Goal: Information Seeking & Learning: Learn about a topic

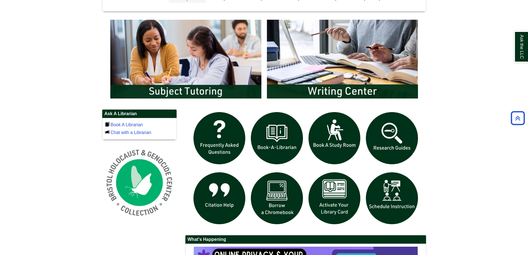
scroll to position [333, 0]
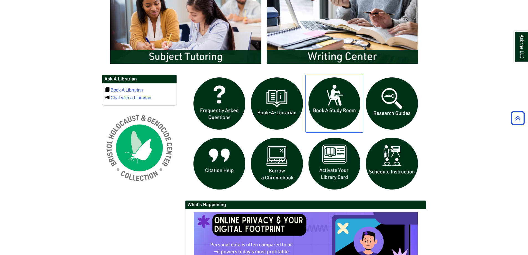
click at [316, 100] on img "slideshow" at bounding box center [335, 104] width 58 height 58
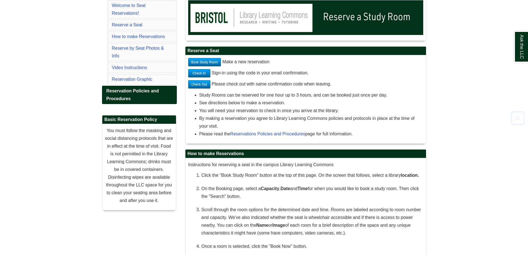
scroll to position [111, 0]
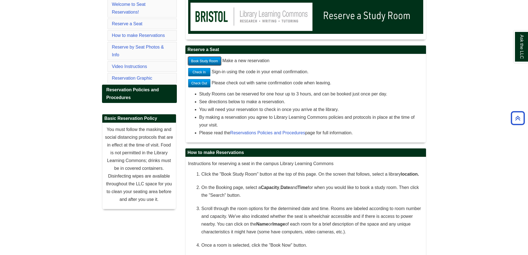
click at [211, 59] on link "Book Study Room" at bounding box center [204, 61] width 33 height 8
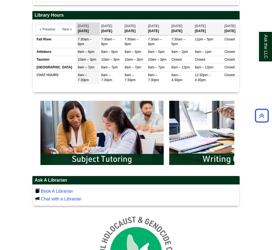
scroll to position [250, 0]
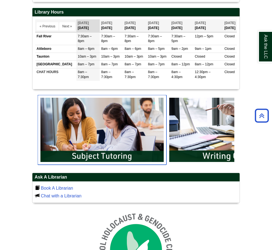
click at [107, 110] on img "slideshow" at bounding box center [102, 130] width 129 height 70
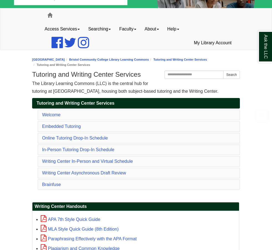
scroll to position [111, 0]
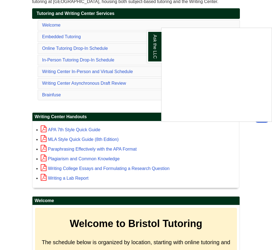
click at [150, 165] on div "Ask the LLC" at bounding box center [136, 125] width 272 height 250
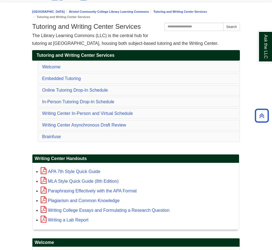
scroll to position [0, 0]
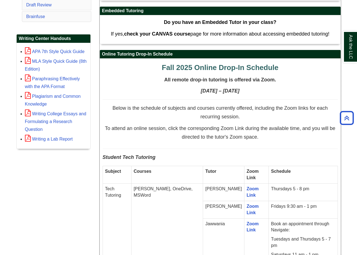
scroll to position [194, 0]
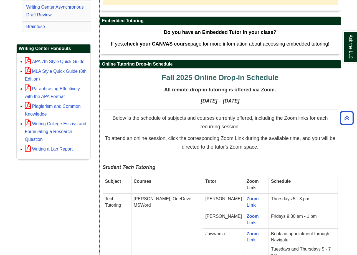
click at [250, 119] on span "Below is the schedule of subjects and courses currently offered, including the …" at bounding box center [219, 122] width 215 height 14
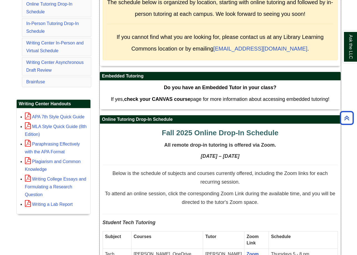
scroll to position [55, 0]
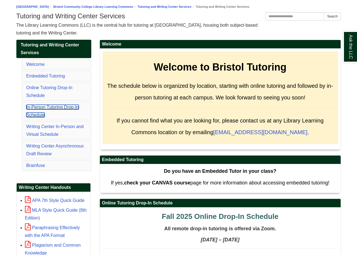
click at [67, 109] on link "In-Person Tutoring Drop-In Schedule" at bounding box center [52, 111] width 52 height 12
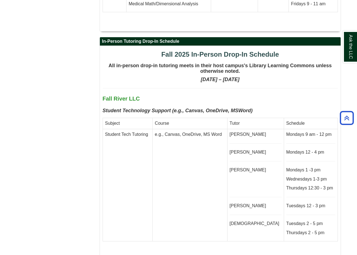
scroll to position [1095, 0]
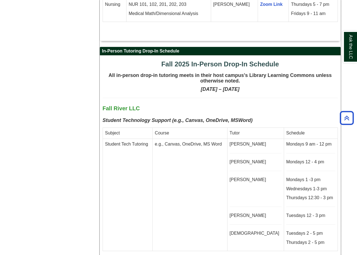
click at [272, 128] on td "Tutor" at bounding box center [255, 133] width 57 height 11
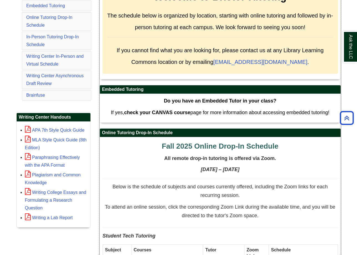
scroll to position [124, 0]
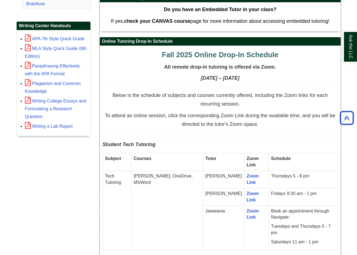
scroll to position [235, 0]
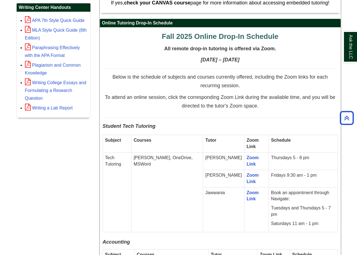
click at [272, 139] on td "Schedule" at bounding box center [303, 143] width 69 height 17
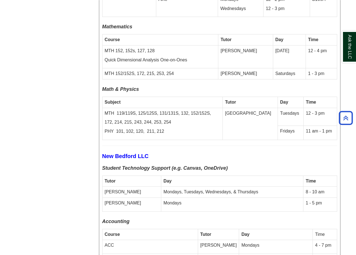
scroll to position [1718, 0]
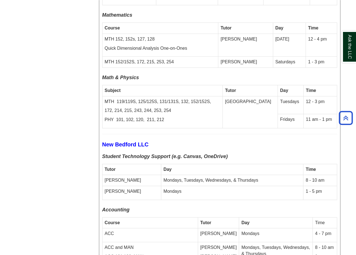
click at [272, 114] on td "Fridays" at bounding box center [291, 121] width 26 height 14
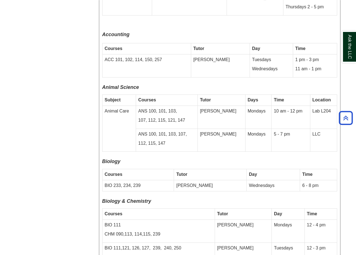
scroll to position [1136, 0]
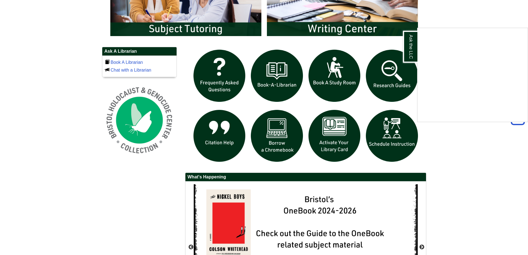
click at [324, 27] on div "Ask the LLC" at bounding box center [264, 127] width 528 height 255
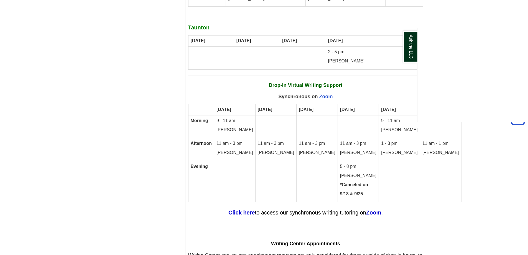
scroll to position [2970, 0]
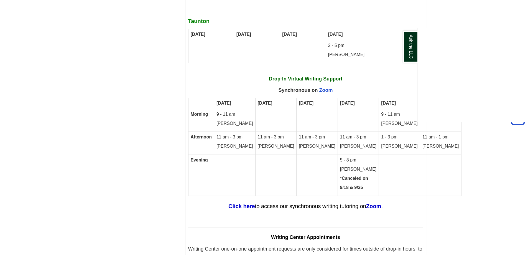
click at [248, 95] on div "Ask the LLC" at bounding box center [264, 127] width 528 height 255
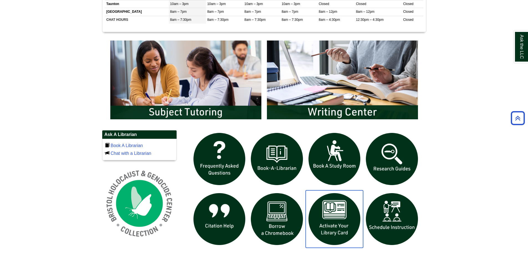
click at [339, 228] on img "slideshow" at bounding box center [335, 219] width 58 height 58
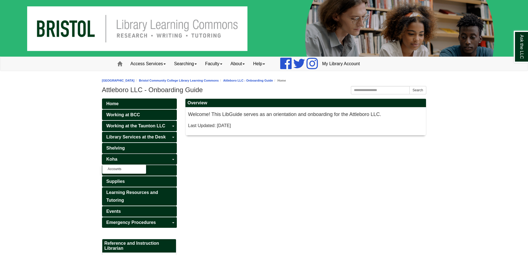
click at [142, 160] on link "Koha" at bounding box center [139, 159] width 75 height 11
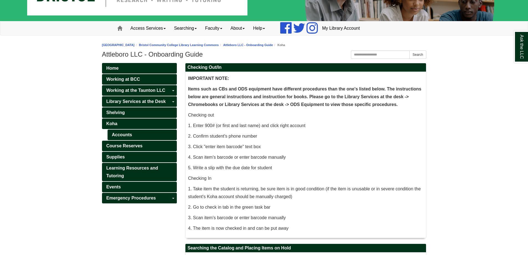
scroll to position [69, 0]
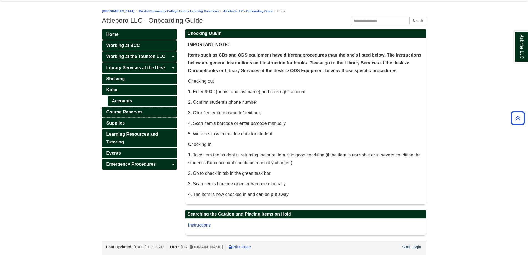
click at [139, 109] on link "Course Reserves" at bounding box center [139, 112] width 75 height 11
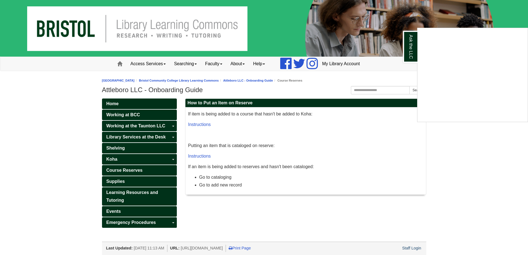
click at [139, 172] on div "Ask the LLC" at bounding box center [264, 127] width 528 height 255
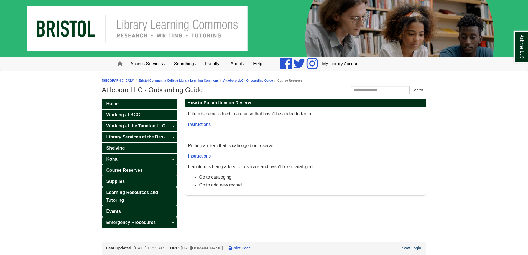
click at [139, 172] on span "Course Reserves" at bounding box center [124, 170] width 36 height 5
click at [130, 179] on link "Supplies" at bounding box center [139, 181] width 75 height 11
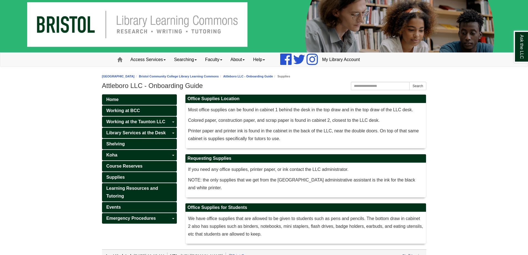
scroll to position [5, 0]
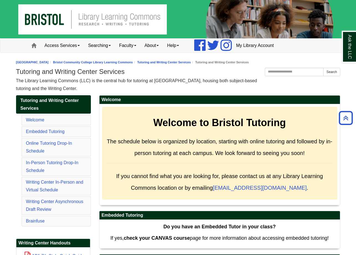
scroll to position [1136, 0]
